Goal: Transaction & Acquisition: Purchase product/service

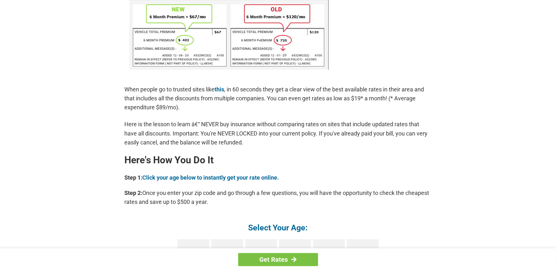
scroll to position [448, 0]
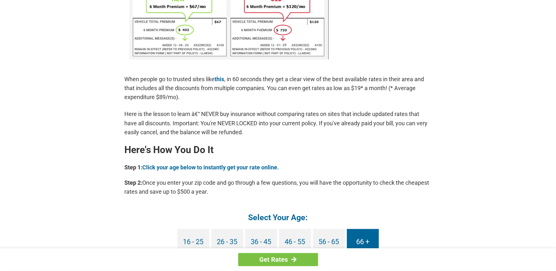
click at [362, 236] on link "66 +" at bounding box center [363, 242] width 32 height 27
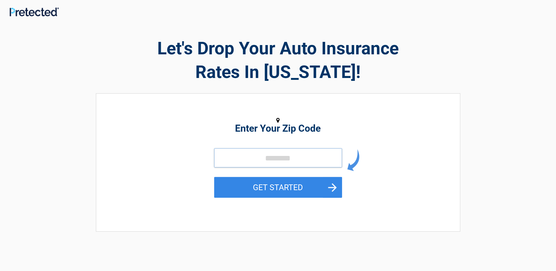
drag, startPoint x: 281, startPoint y: 161, endPoint x: 284, endPoint y: 162, distance: 3.3
click at [282, 161] on input "tel" at bounding box center [278, 157] width 128 height 19
type input "*****"
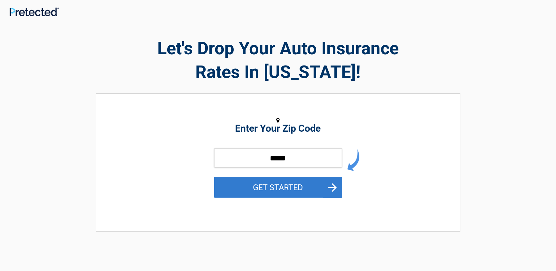
click at [301, 187] on button "GET STARTED" at bounding box center [278, 187] width 128 height 21
